Goal: Transaction & Acquisition: Book appointment/travel/reservation

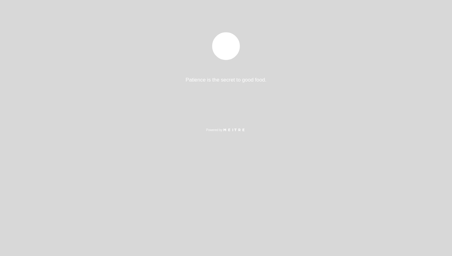
select select "es"
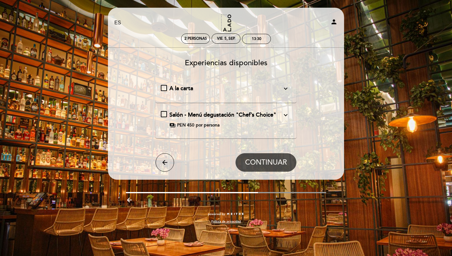
click at [180, 88] on span "A la carta" at bounding box center [181, 88] width 24 height 7
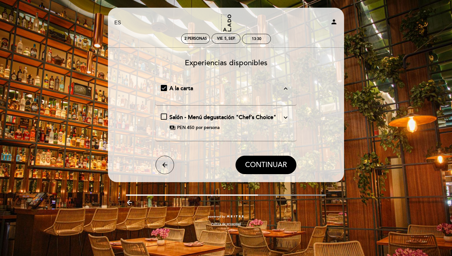
click at [288, 119] on icon "expand_more" at bounding box center [285, 117] width 7 height 7
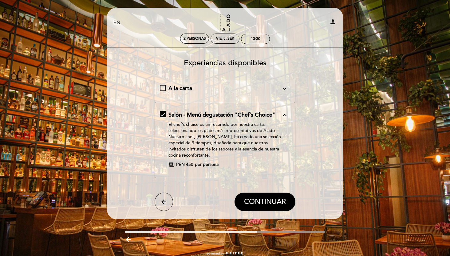
click at [162, 88] on div "A la carta expand_more" at bounding box center [225, 88] width 131 height 8
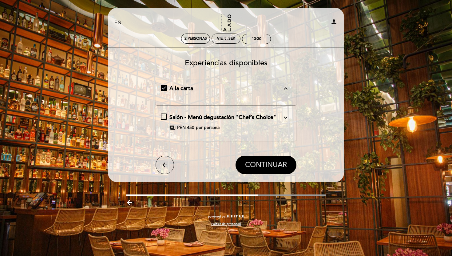
click at [266, 163] on span "CONTINUAR" at bounding box center [266, 164] width 42 height 9
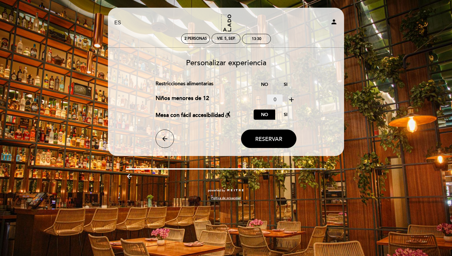
drag, startPoint x: 277, startPoint y: 144, endPoint x: 260, endPoint y: 73, distance: 73.0
click at [261, 74] on div "Personalizar experiencia Cargo por servicio : 0 % Nothing selected 0 % 15 % 18 …" at bounding box center [225, 101] width 227 height 94
click at [262, 84] on label "No" at bounding box center [264, 84] width 22 height 10
click at [265, 137] on span "Reservar" at bounding box center [268, 139] width 27 height 7
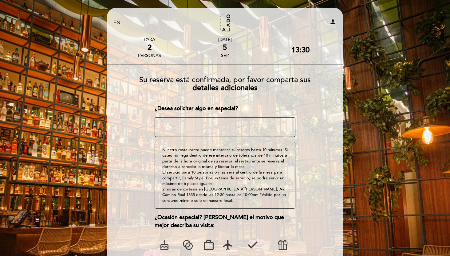
scroll to position [25, 0]
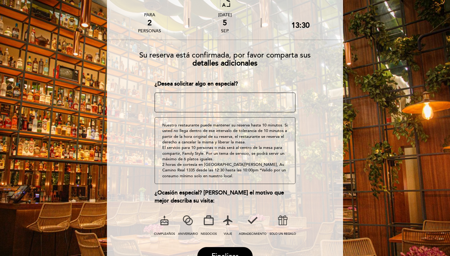
click at [219, 105] on textarea at bounding box center [225, 102] width 141 height 20
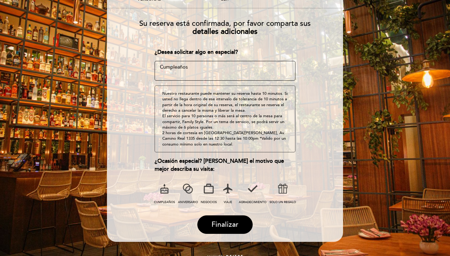
scroll to position [72, 0]
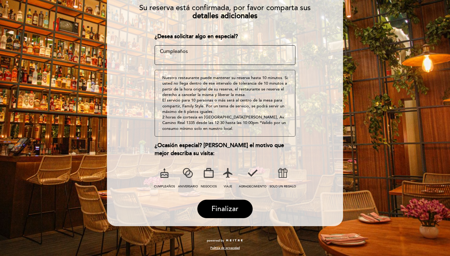
type textarea "Cumpleaños"
click at [165, 178] on icon at bounding box center [164, 173] width 16 height 16
click at [223, 206] on span "Finalizar" at bounding box center [224, 208] width 27 height 9
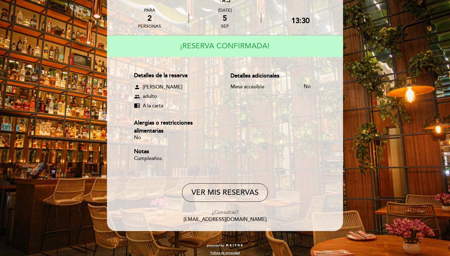
scroll to position [0, 0]
